Goal: Find specific page/section: Find specific page/section

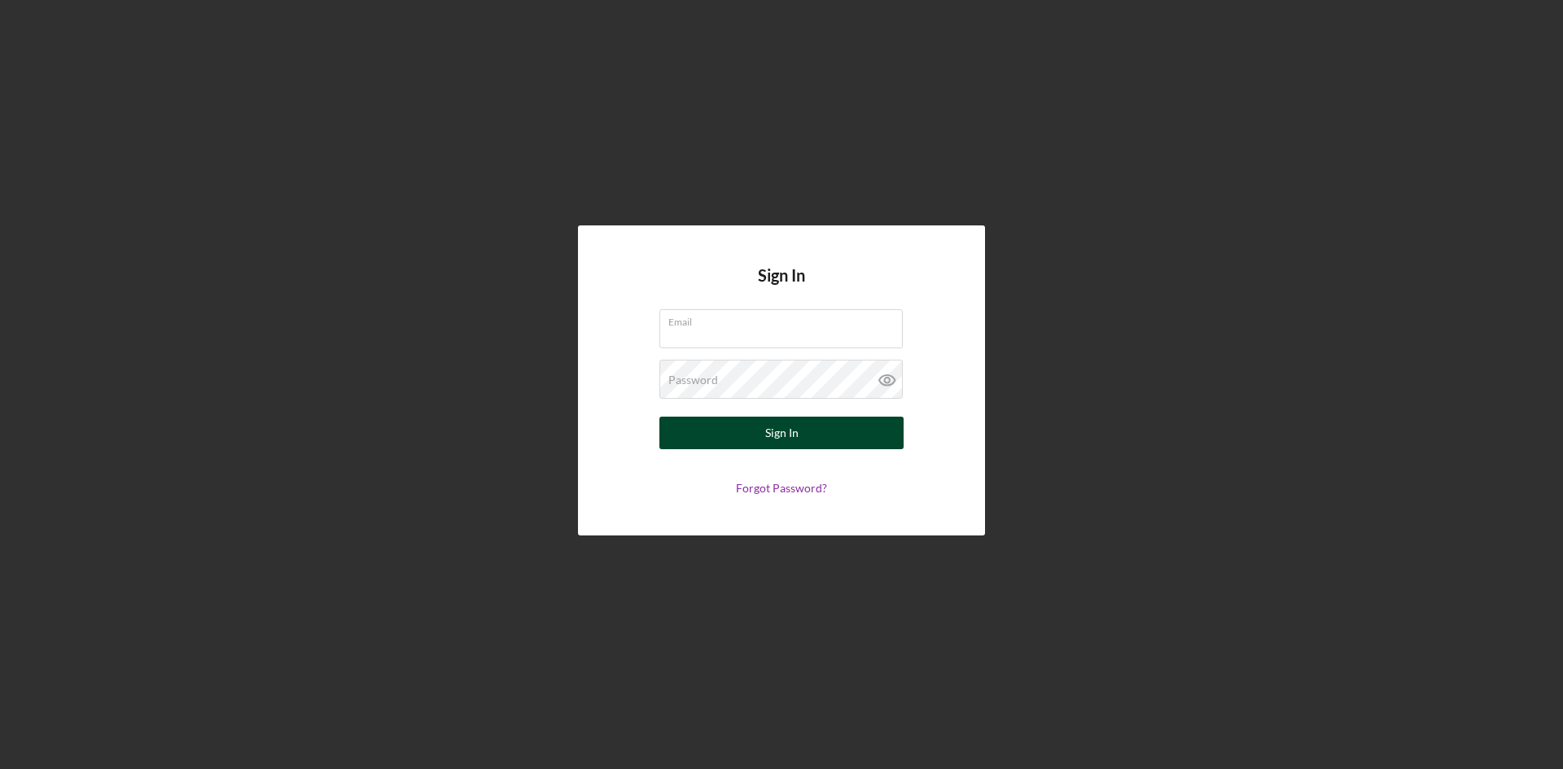
type input "[PERSON_NAME][EMAIL_ADDRESS][DOMAIN_NAME]"
click at [837, 427] on button "Sign In" at bounding box center [781, 433] width 244 height 33
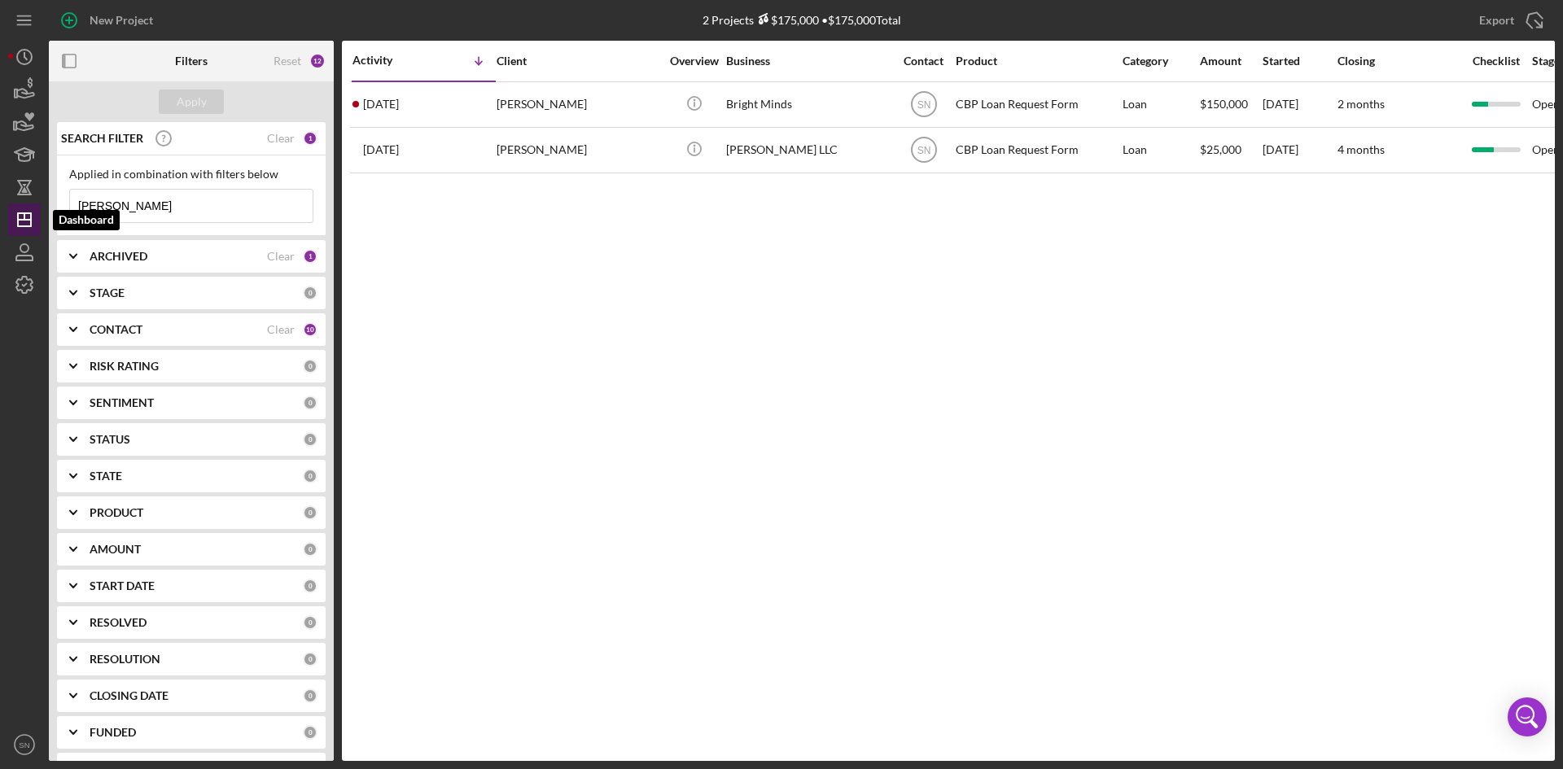
click at [29, 223] on icon "Icon/Dashboard" at bounding box center [24, 219] width 41 height 41
click at [77, 322] on icon "Icon/Expander" at bounding box center [73, 329] width 41 height 41
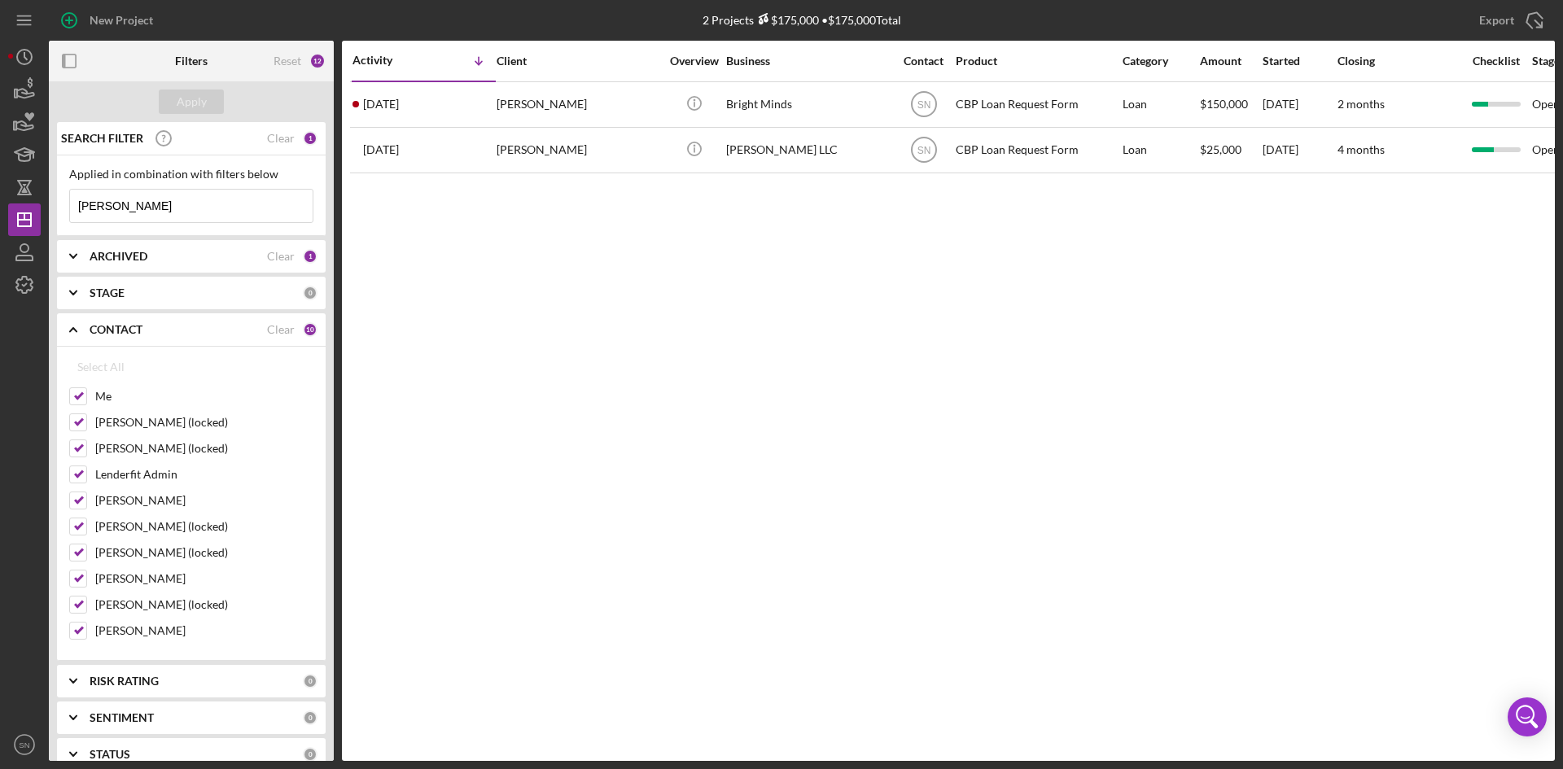
click at [178, 210] on input "[PERSON_NAME]" at bounding box center [191, 206] width 243 height 33
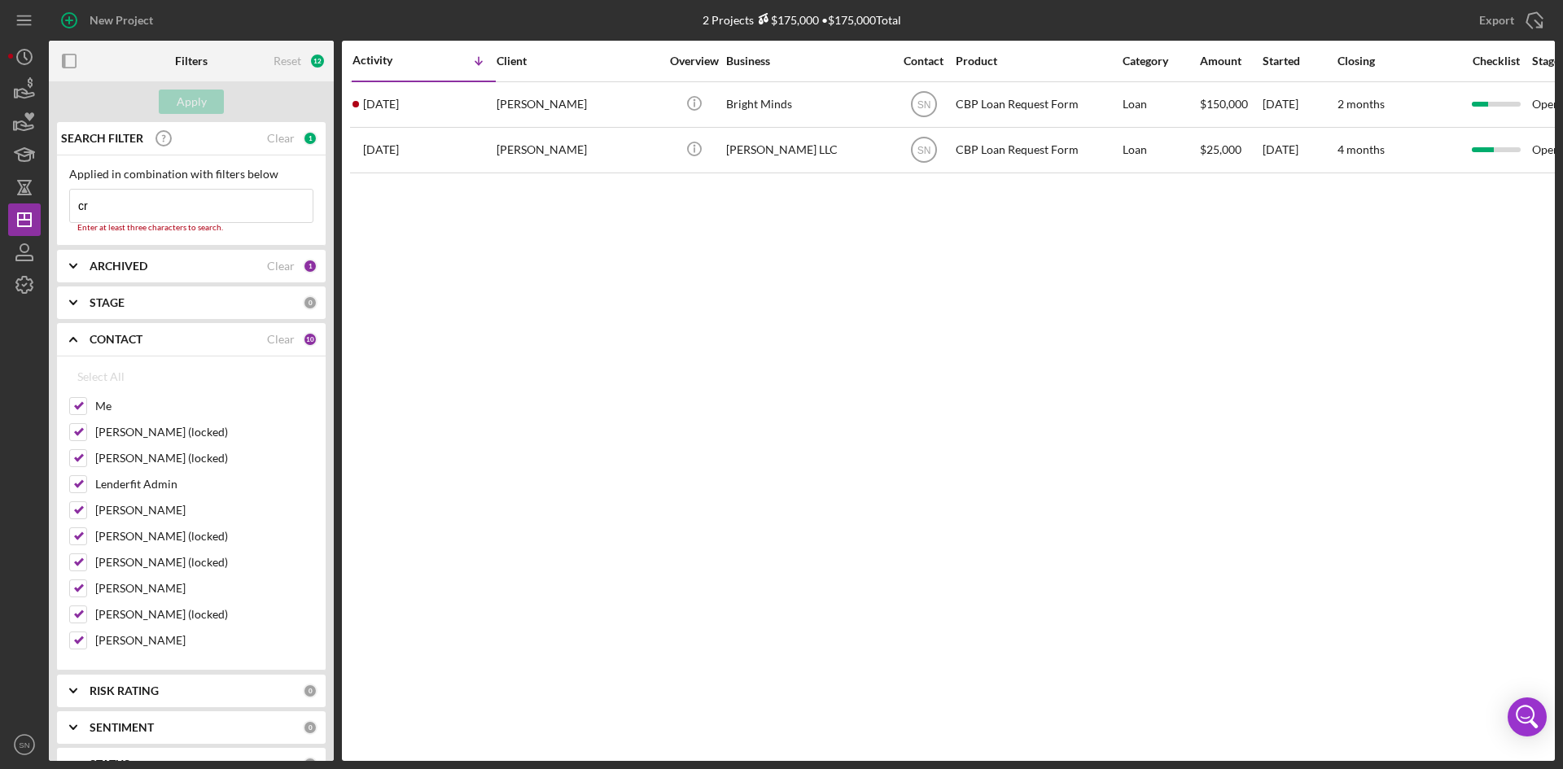
type input "c"
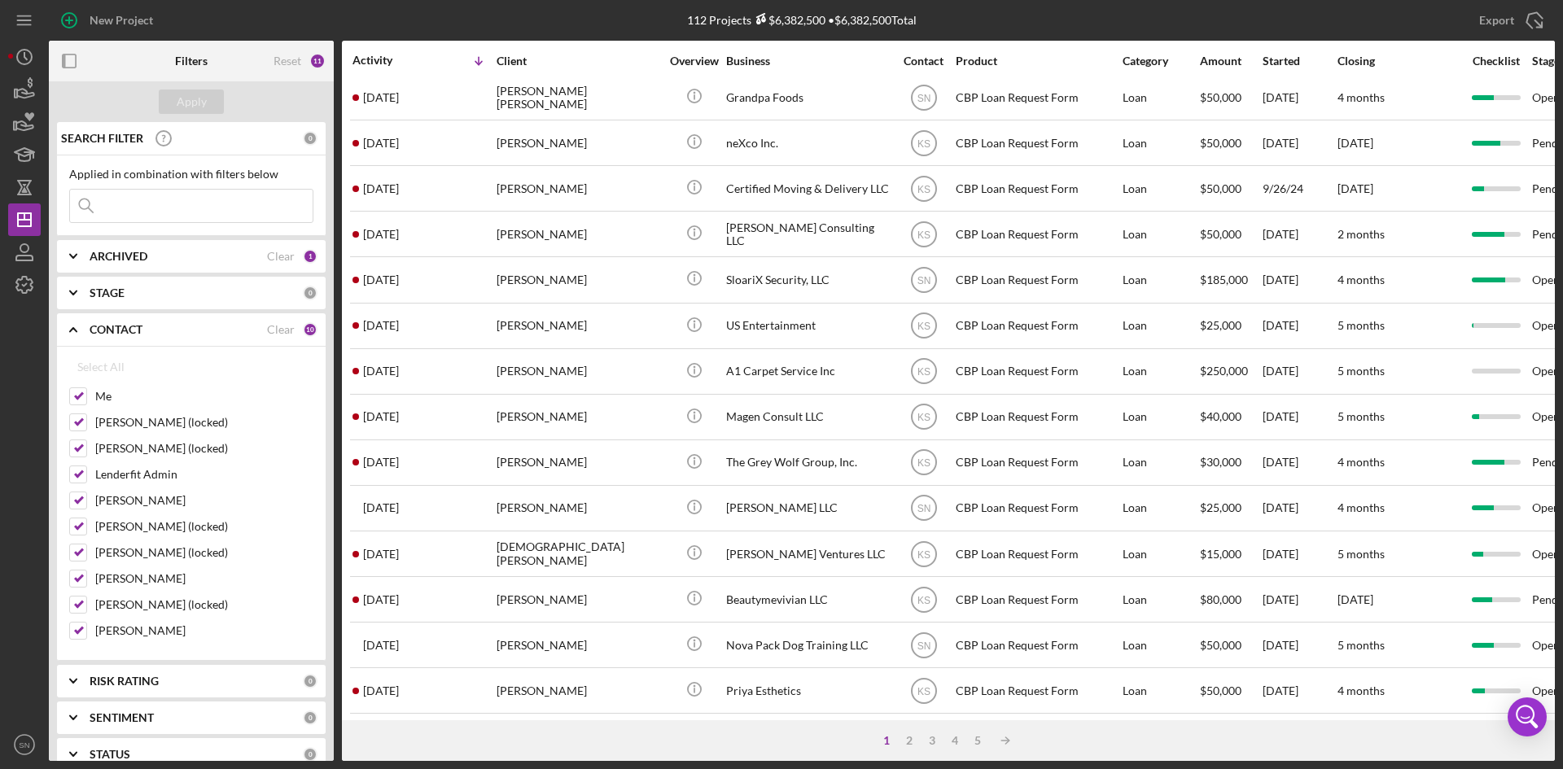
scroll to position [273, 0]
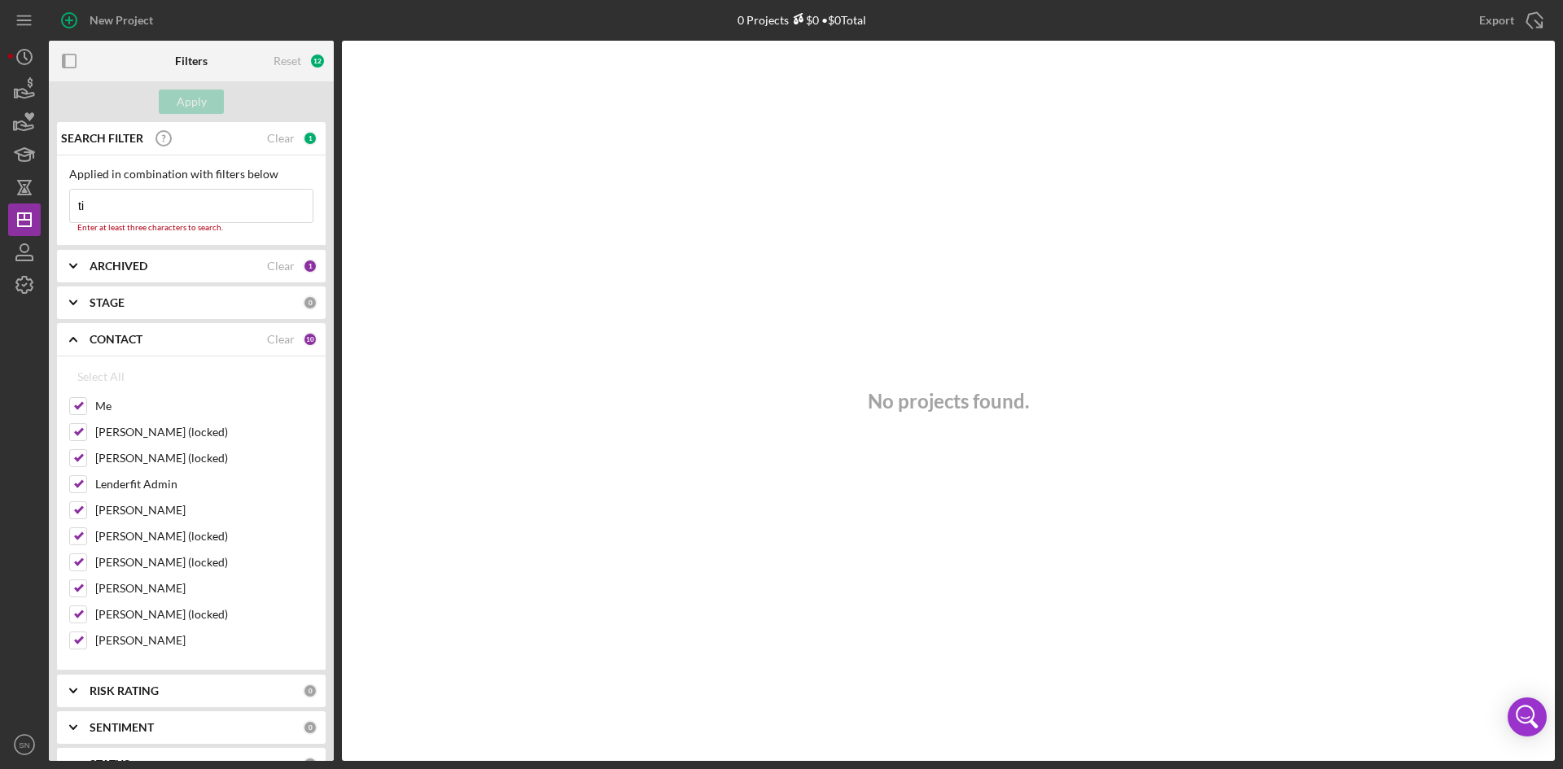
type input "t"
type input "a"
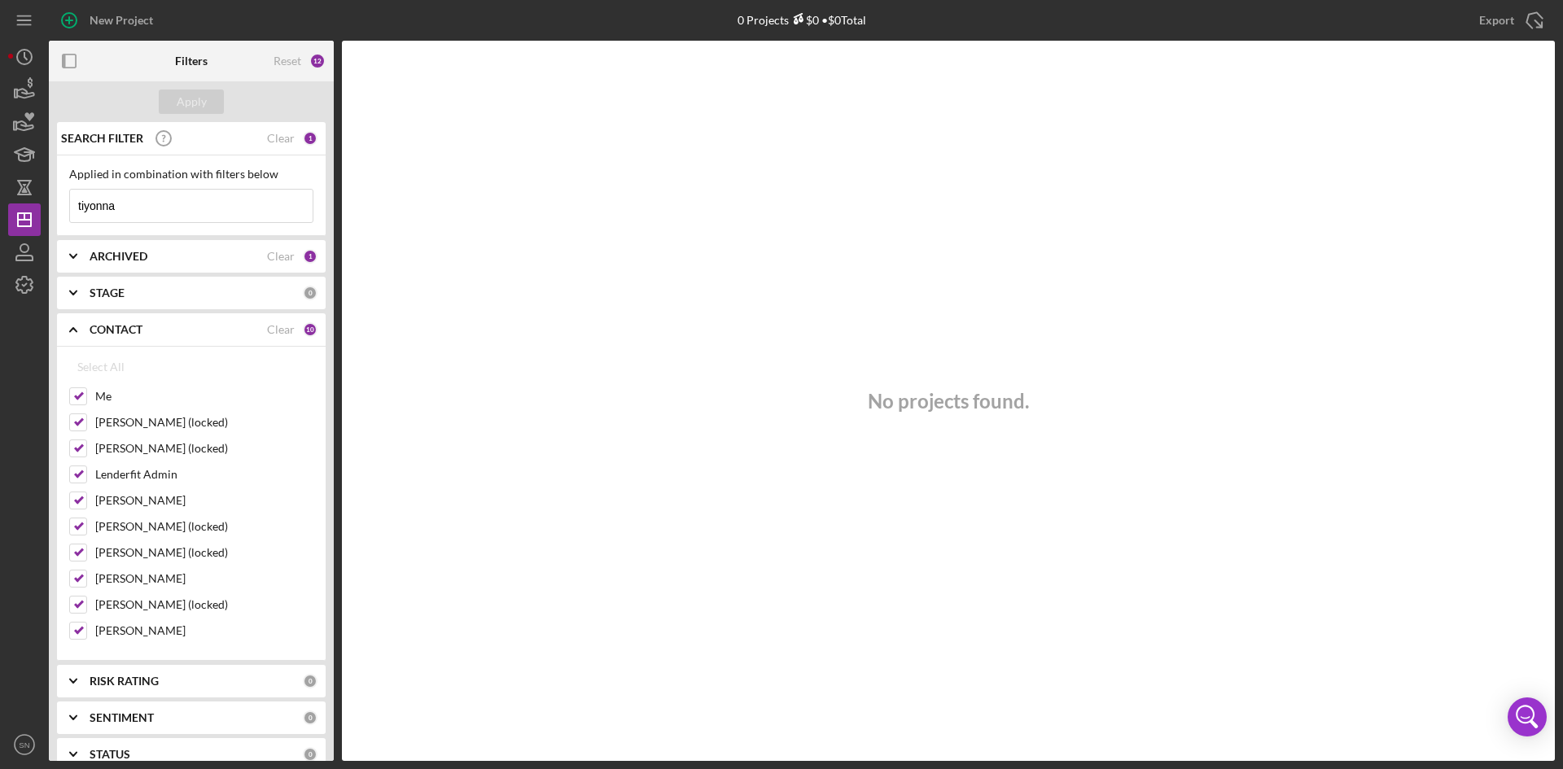
type input "tiyonna"
